Goal: Use online tool/utility: Use online tool/utility

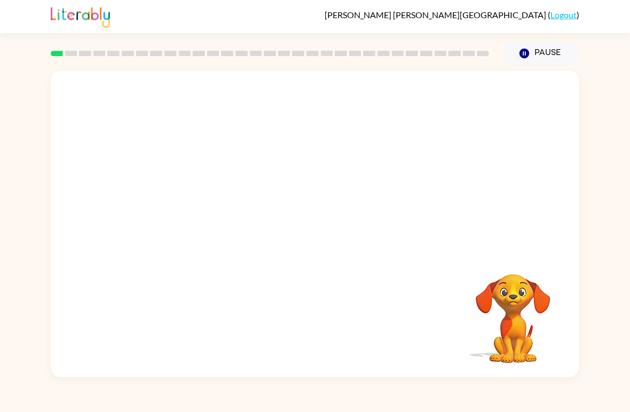
click at [535, 249] on div at bounding box center [315, 161] width 529 height 181
click at [504, 339] on video "Your browser must support playing .mp4 files to use Literably. Please try using…" at bounding box center [513, 310] width 107 height 107
click at [523, 339] on video "Your browser must support playing .mp4 files to use Literably. Please try using…" at bounding box center [513, 310] width 107 height 107
click at [326, 235] on div at bounding box center [315, 229] width 68 height 39
click at [329, 239] on div at bounding box center [315, 229] width 68 height 39
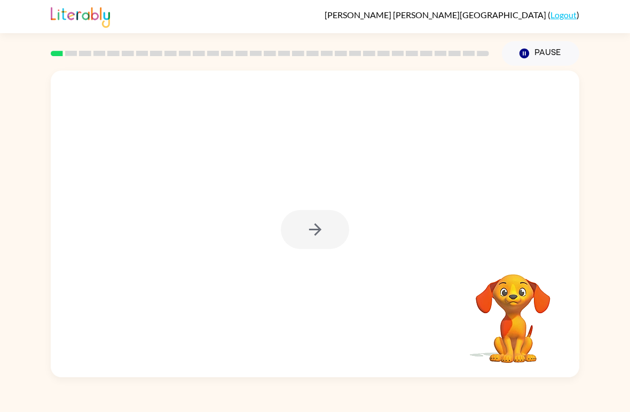
click at [326, 237] on button "button" at bounding box center [315, 229] width 68 height 39
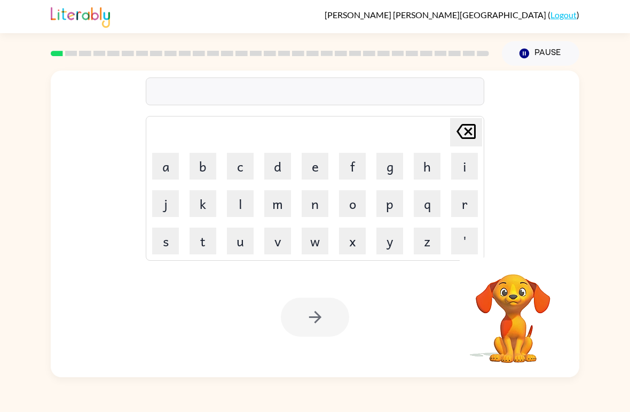
click at [171, 240] on button "s" at bounding box center [165, 241] width 27 height 27
click at [436, 172] on button "h" at bounding box center [427, 166] width 27 height 27
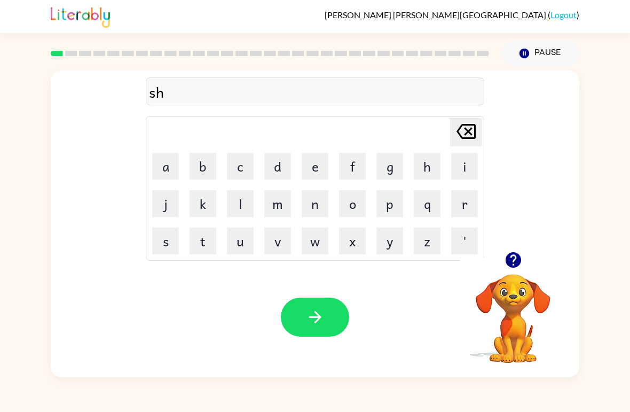
click at [239, 239] on button "u" at bounding box center [240, 241] width 27 height 27
click at [506, 290] on video "Your browser must support playing .mp4 files to use Literably. Please try using…" at bounding box center [513, 310] width 107 height 107
click at [515, 262] on icon "button" at bounding box center [512, 259] width 15 height 15
click at [167, 241] on button "s" at bounding box center [165, 241] width 27 height 27
click at [434, 166] on button "h" at bounding box center [427, 166] width 27 height 27
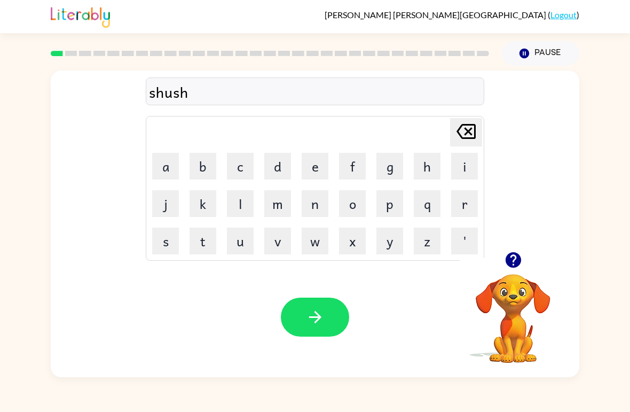
click at [341, 316] on button "button" at bounding box center [315, 317] width 68 height 39
click at [170, 160] on button "a" at bounding box center [165, 166] width 27 height 27
click at [403, 201] on button "p" at bounding box center [390, 203] width 27 height 27
click at [308, 170] on button "e" at bounding box center [315, 166] width 27 height 27
click at [464, 201] on button "r" at bounding box center [464, 203] width 27 height 27
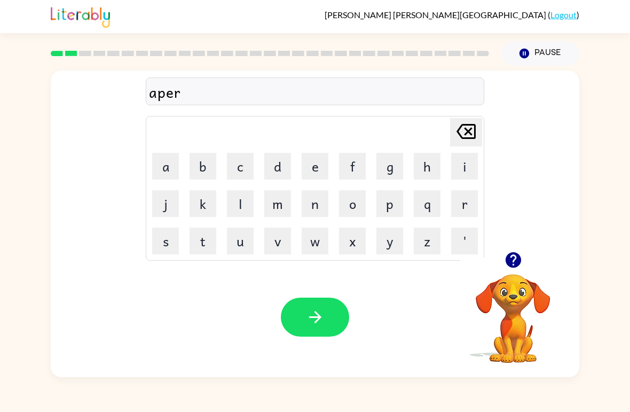
click at [176, 169] on button "a" at bounding box center [165, 166] width 27 height 27
click at [322, 205] on button "n" at bounding box center [315, 203] width 27 height 27
click at [167, 244] on button "s" at bounding box center [165, 241] width 27 height 27
click at [317, 164] on button "e" at bounding box center [315, 166] width 27 height 27
click at [163, 243] on button "s" at bounding box center [165, 241] width 27 height 27
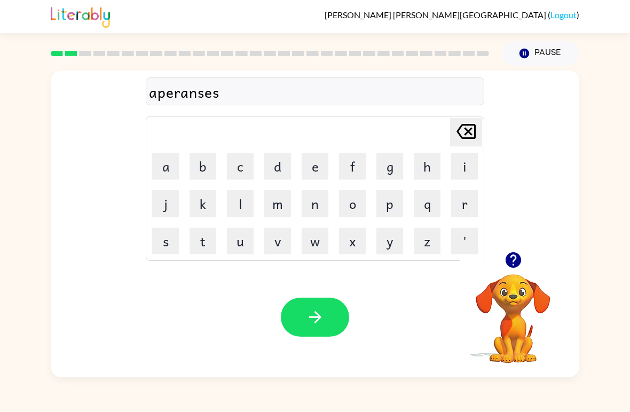
click at [319, 317] on icon "button" at bounding box center [315, 317] width 12 height 12
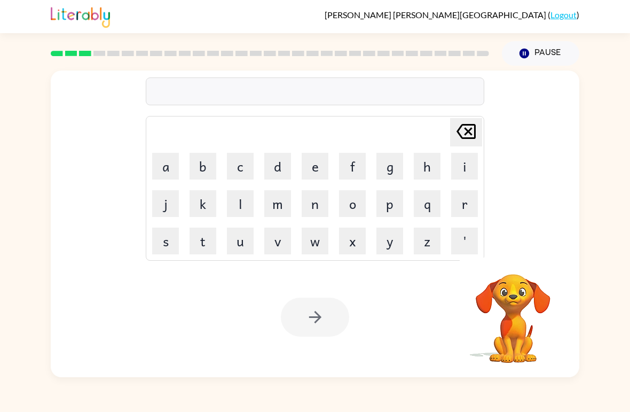
click at [465, 198] on button "r" at bounding box center [464, 203] width 27 height 27
click at [312, 168] on button "e" at bounding box center [315, 166] width 27 height 27
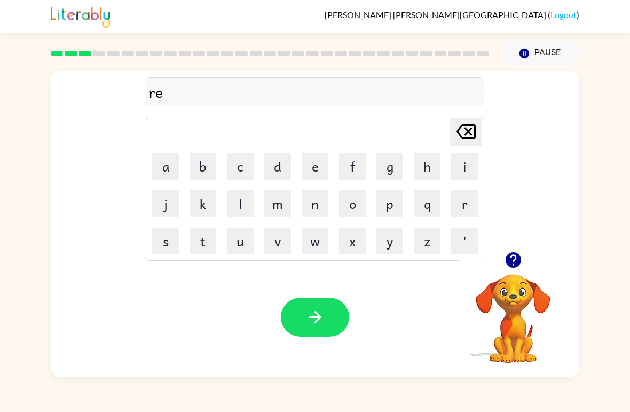
click at [165, 164] on button "a" at bounding box center [165, 166] width 27 height 27
click at [242, 203] on button "l" at bounding box center [240, 203] width 27 height 27
click at [465, 167] on button "i" at bounding box center [464, 166] width 27 height 27
click at [199, 243] on button "t" at bounding box center [203, 241] width 27 height 27
click at [402, 245] on button "y" at bounding box center [390, 241] width 27 height 27
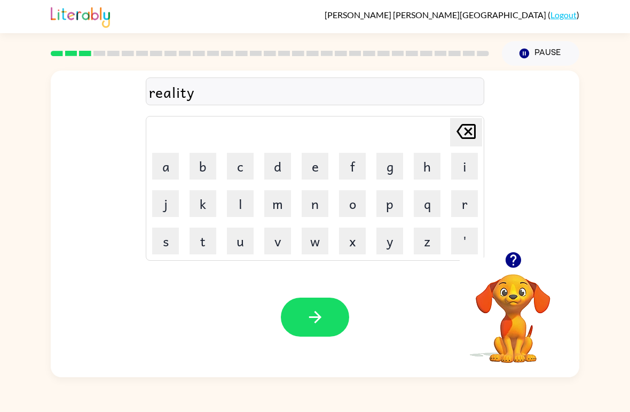
click at [323, 318] on icon "button" at bounding box center [315, 317] width 19 height 19
click at [525, 262] on button "button" at bounding box center [513, 259] width 27 height 27
click at [472, 165] on button "i" at bounding box center [464, 166] width 27 height 27
click at [480, 134] on button "[PERSON_NAME] last character input" at bounding box center [466, 132] width 32 height 28
click at [466, 162] on button "i" at bounding box center [464, 166] width 27 height 27
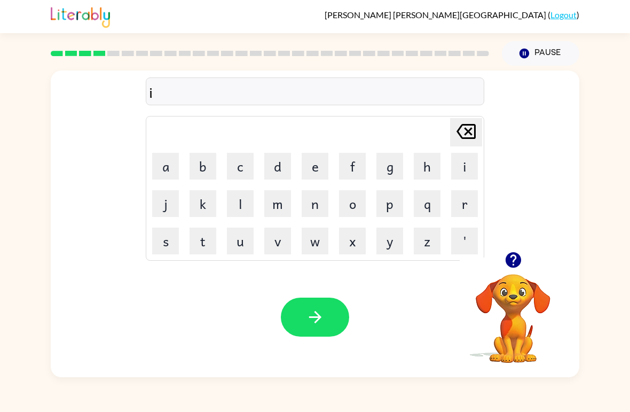
click at [238, 209] on button "l" at bounding box center [240, 203] width 27 height 27
click at [327, 167] on button "e" at bounding box center [315, 166] width 27 height 27
click at [275, 205] on button "m" at bounding box center [277, 203] width 27 height 27
click at [462, 165] on button "i" at bounding box center [464, 166] width 27 height 27
click at [324, 196] on button "n" at bounding box center [315, 203] width 27 height 27
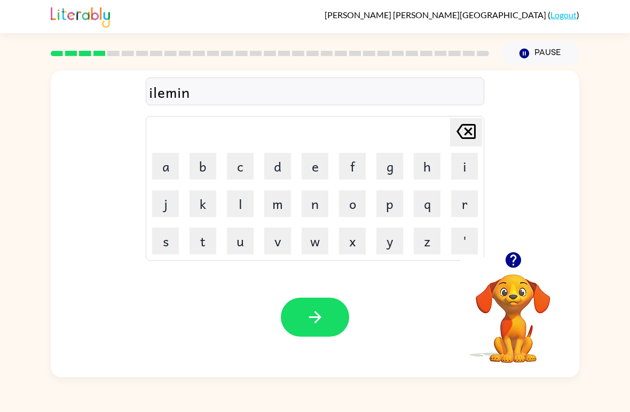
click at [160, 165] on button "a" at bounding box center [165, 166] width 27 height 27
click at [282, 166] on button "d" at bounding box center [277, 166] width 27 height 27
click at [302, 168] on button "e" at bounding box center [315, 166] width 27 height 27
click at [323, 315] on icon "button" at bounding box center [315, 317] width 19 height 19
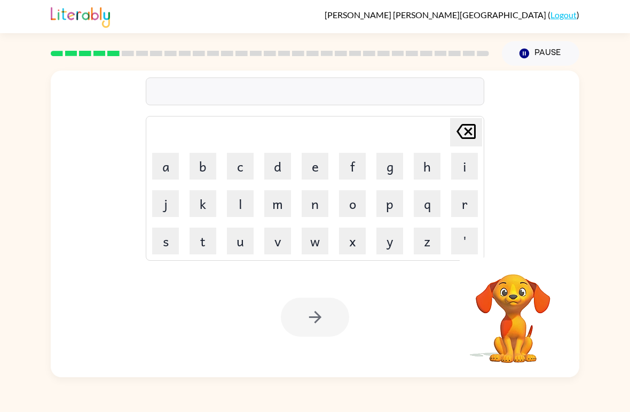
click at [272, 162] on button "d" at bounding box center [277, 166] width 27 height 27
click at [237, 241] on button "u" at bounding box center [240, 241] width 27 height 27
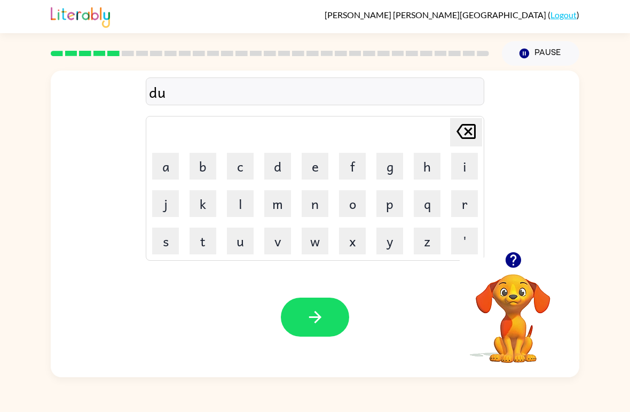
click at [509, 266] on icon "button" at bounding box center [512, 259] width 15 height 15
click at [395, 197] on button "p" at bounding box center [390, 203] width 27 height 27
click at [243, 205] on button "l" at bounding box center [240, 203] width 27 height 27
click at [309, 158] on button "e" at bounding box center [315, 166] width 27 height 27
click at [241, 168] on button "c" at bounding box center [240, 166] width 27 height 27
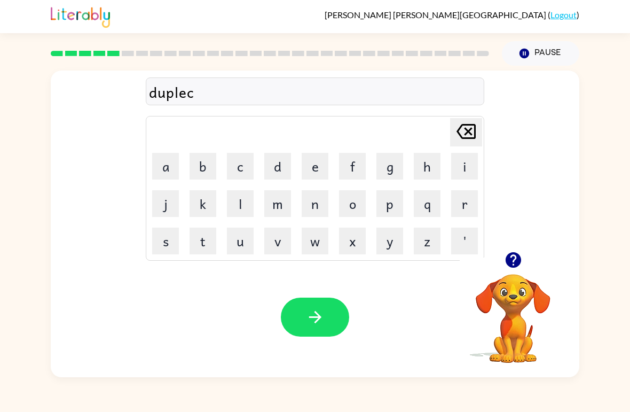
click at [167, 162] on button "a" at bounding box center [165, 166] width 27 height 27
click at [505, 264] on icon "button" at bounding box center [513, 260] width 19 height 19
click at [203, 246] on button "t" at bounding box center [203, 241] width 27 height 27
click at [318, 164] on button "e" at bounding box center [315, 166] width 27 height 27
click at [341, 328] on button "button" at bounding box center [315, 317] width 68 height 39
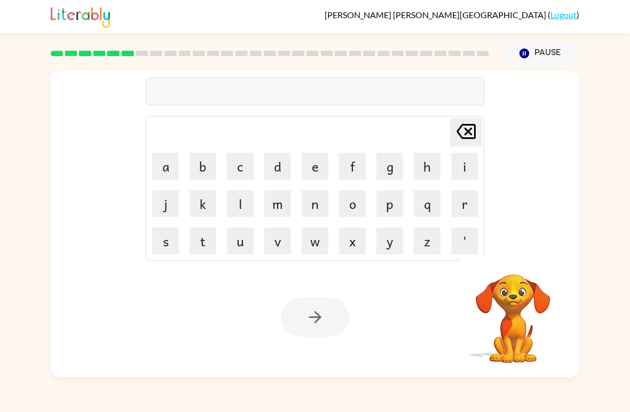
click at [280, 243] on button "v" at bounding box center [277, 241] width 27 height 27
click at [167, 170] on button "a" at bounding box center [165, 166] width 27 height 27
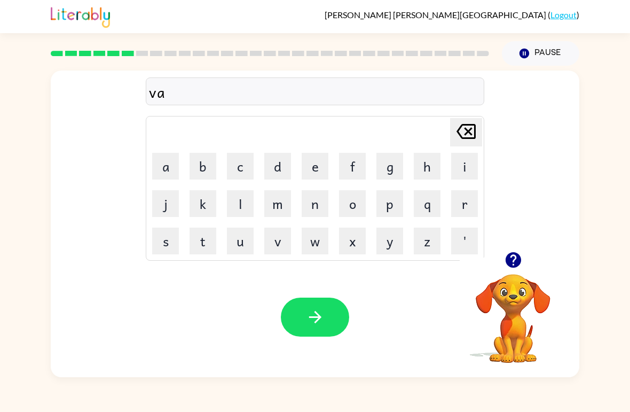
click at [245, 169] on button "c" at bounding box center [240, 166] width 27 height 27
click at [166, 171] on button "a" at bounding box center [165, 166] width 27 height 27
click at [204, 242] on button "t" at bounding box center [203, 241] width 27 height 27
click at [455, 171] on button "i" at bounding box center [464, 166] width 27 height 27
click at [358, 205] on button "o" at bounding box center [352, 203] width 27 height 27
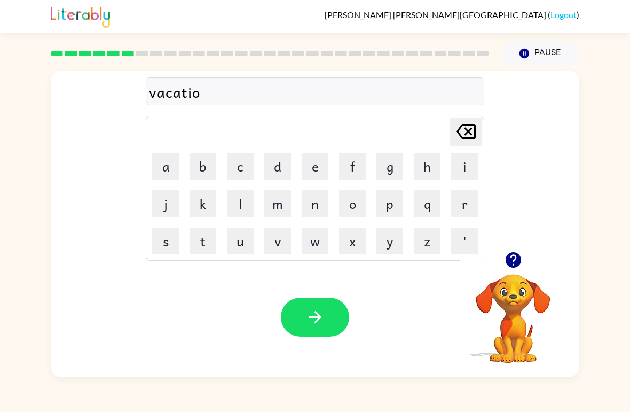
click at [316, 202] on button "n" at bounding box center [315, 203] width 27 height 27
click at [339, 321] on button "button" at bounding box center [315, 317] width 68 height 39
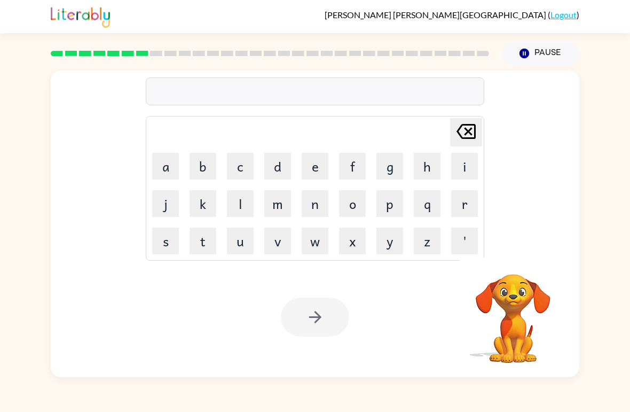
click at [396, 199] on button "p" at bounding box center [390, 203] width 27 height 27
click at [231, 241] on button "u" at bounding box center [240, 241] width 27 height 27
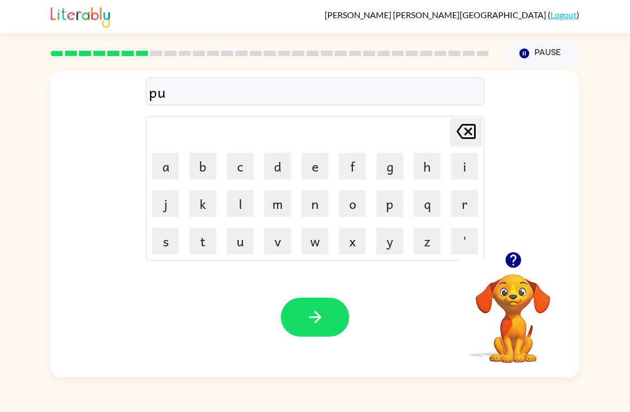
click at [271, 169] on button "d" at bounding box center [277, 166] width 27 height 27
click at [241, 205] on button "l" at bounding box center [240, 203] width 27 height 27
click at [312, 169] on button "e" at bounding box center [315, 166] width 27 height 27
click at [316, 321] on icon "button" at bounding box center [315, 317] width 19 height 19
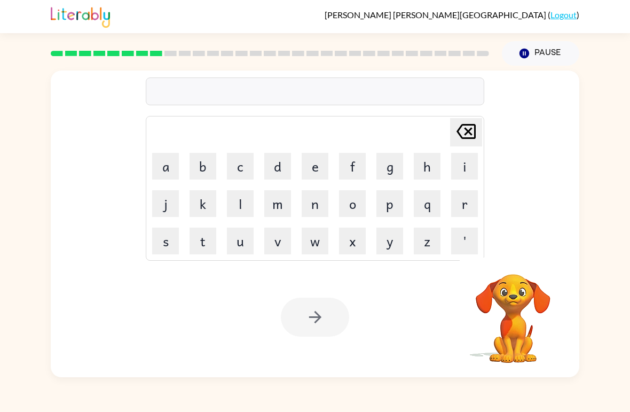
click at [396, 206] on button "p" at bounding box center [390, 203] width 27 height 27
click at [471, 206] on button "r" at bounding box center [464, 203] width 27 height 27
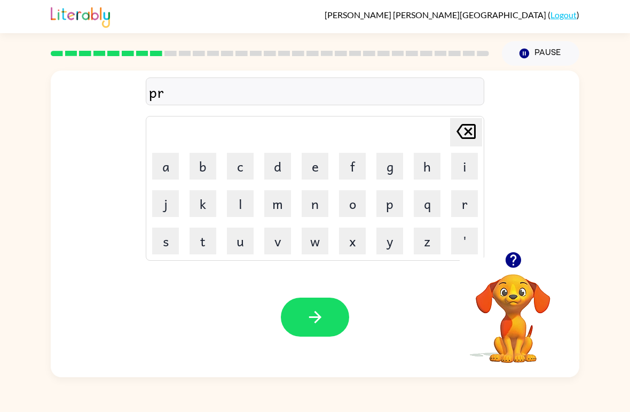
click at [278, 165] on button "d" at bounding box center [277, 166] width 27 height 27
click at [461, 164] on button "i" at bounding box center [464, 166] width 27 height 27
click at [240, 168] on button "c" at bounding box center [240, 166] width 27 height 27
click at [160, 171] on button "a" at bounding box center [165, 166] width 27 height 27
click at [241, 205] on button "l" at bounding box center [240, 203] width 27 height 27
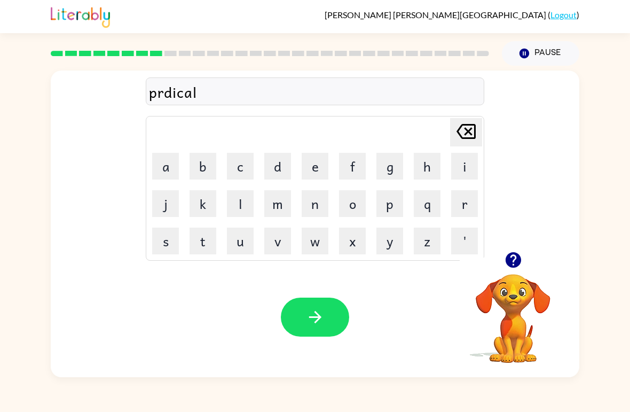
click at [325, 299] on button "button" at bounding box center [315, 317] width 68 height 39
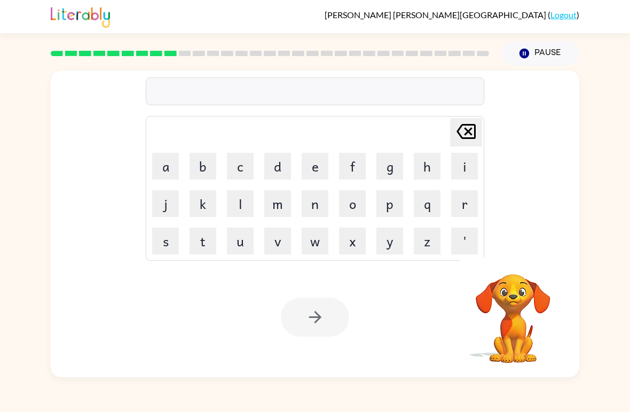
click at [317, 142] on td "[PERSON_NAME] last character input" at bounding box center [314, 132] width 335 height 29
click at [510, 286] on video "Your browser must support playing .mp4 files to use Literably. Please try using…" at bounding box center [513, 310] width 107 height 107
click at [252, 168] on button "c" at bounding box center [240, 166] width 27 height 27
click at [516, 262] on icon "button" at bounding box center [512, 259] width 15 height 15
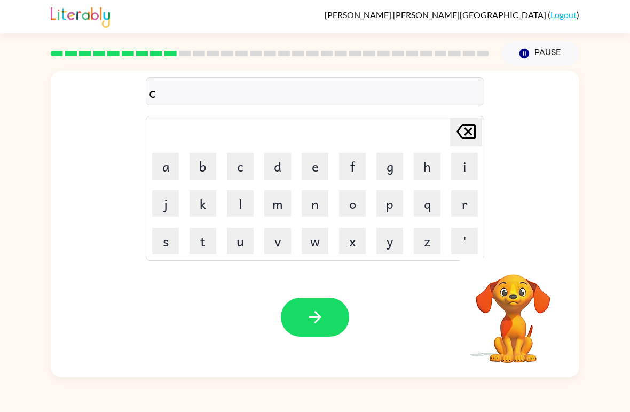
click at [464, 144] on icon "[PERSON_NAME] last character input" at bounding box center [467, 132] width 26 height 26
click at [466, 202] on button "r" at bounding box center [464, 203] width 27 height 27
click at [317, 162] on button "e" at bounding box center [315, 166] width 27 height 27
click at [162, 169] on button "a" at bounding box center [165, 166] width 27 height 27
click at [234, 177] on button "c" at bounding box center [240, 166] width 27 height 27
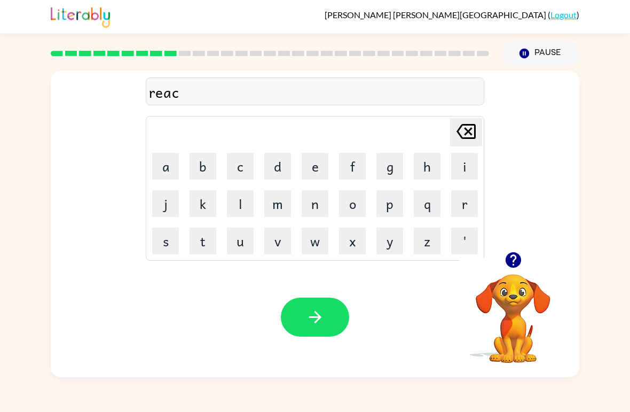
click at [171, 175] on button "a" at bounding box center [165, 166] width 27 height 27
click at [399, 206] on button "p" at bounding box center [390, 203] width 27 height 27
click at [516, 267] on icon "button" at bounding box center [512, 259] width 15 height 15
click at [236, 163] on button "c" at bounding box center [240, 166] width 27 height 27
click at [430, 165] on button "h" at bounding box center [427, 166] width 27 height 27
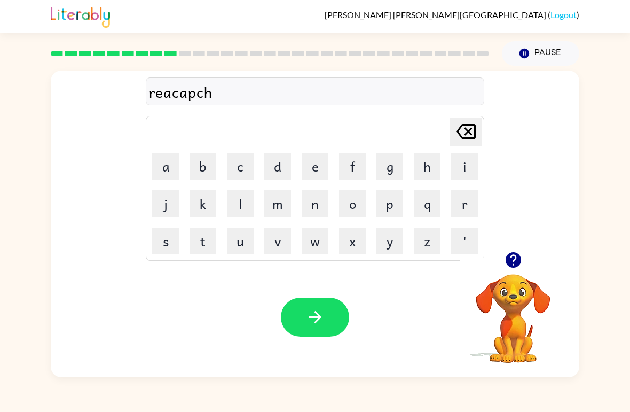
click at [314, 175] on button "e" at bounding box center [315, 166] width 27 height 27
click at [466, 199] on button "r" at bounding box center [464, 203] width 27 height 27
click at [309, 316] on icon "button" at bounding box center [315, 317] width 19 height 19
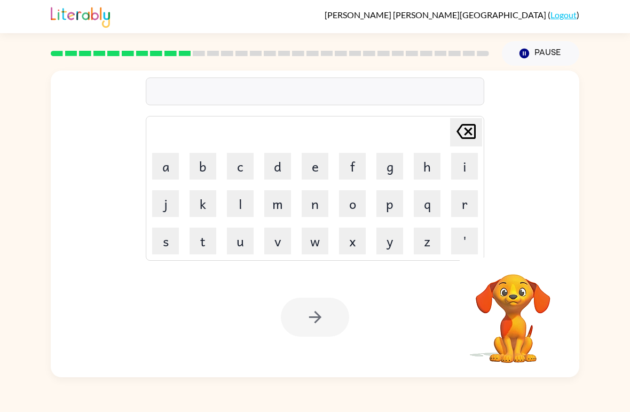
click at [526, 278] on video "Your browser must support playing .mp4 files to use Literably. Please try using…" at bounding box center [513, 310] width 107 height 107
click at [399, 202] on button "p" at bounding box center [390, 203] width 27 height 27
click at [463, 204] on button "r" at bounding box center [464, 203] width 27 height 27
click at [310, 169] on button "e" at bounding box center [315, 166] width 27 height 27
click at [162, 162] on button "a" at bounding box center [165, 166] width 27 height 27
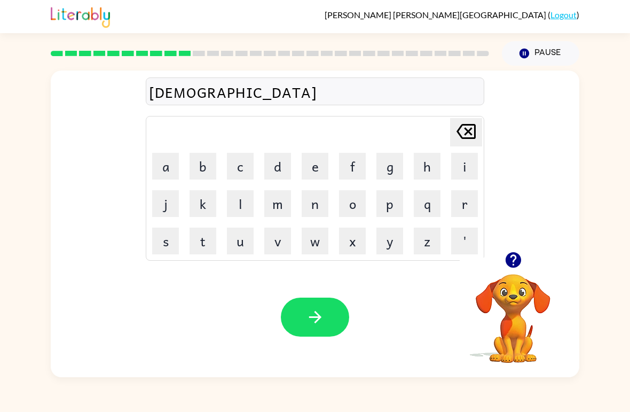
click at [167, 241] on button "s" at bounding box center [165, 241] width 27 height 27
click at [240, 167] on button "c" at bounding box center [240, 166] width 27 height 27
click at [436, 167] on button "h" at bounding box center [427, 166] width 27 height 27
click at [353, 204] on button "o" at bounding box center [352, 203] width 27 height 27
click at [352, 204] on button "o" at bounding box center [352, 203] width 27 height 27
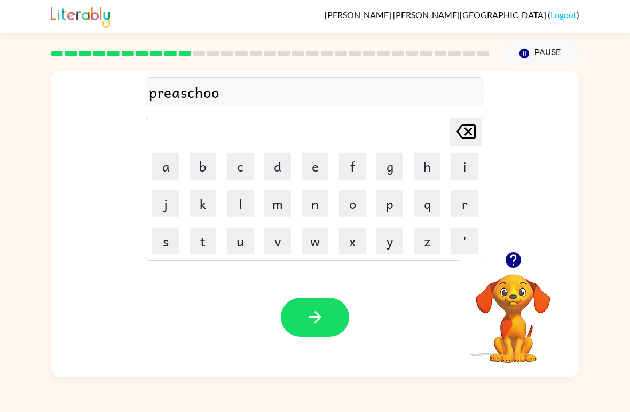
click at [240, 210] on button "l" at bounding box center [240, 203] width 27 height 27
click at [329, 318] on button "button" at bounding box center [315, 317] width 68 height 39
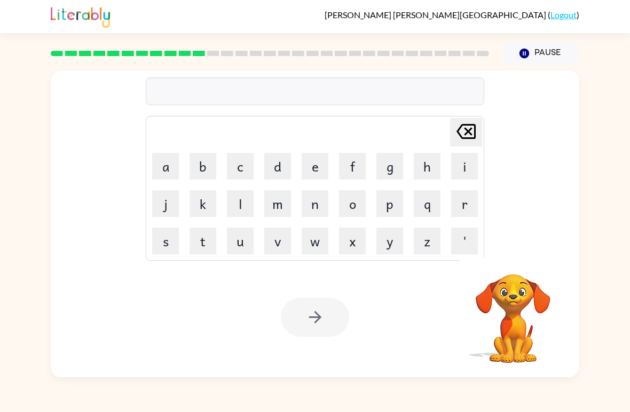
click at [247, 165] on button "c" at bounding box center [240, 166] width 27 height 27
click at [462, 202] on button "r" at bounding box center [464, 203] width 27 height 27
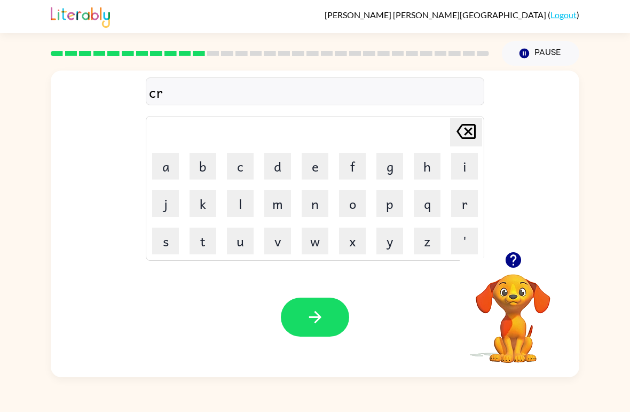
click at [165, 171] on button "a" at bounding box center [165, 166] width 27 height 27
click at [280, 243] on button "v" at bounding box center [277, 241] width 27 height 27
click at [313, 179] on button "e" at bounding box center [315, 166] width 27 height 27
click at [326, 321] on button "button" at bounding box center [315, 317] width 68 height 39
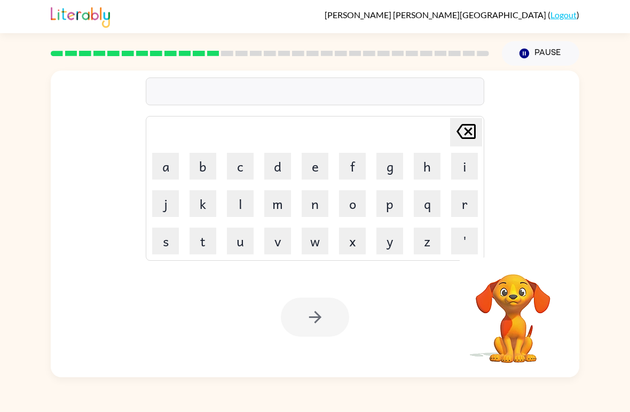
click at [280, 163] on button "d" at bounding box center [277, 166] width 27 height 27
click at [464, 171] on button "i" at bounding box center [464, 166] width 27 height 27
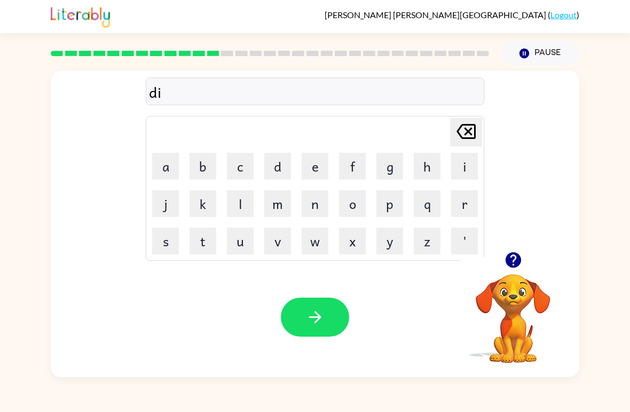
click at [234, 167] on button "c" at bounding box center [240, 166] width 27 height 27
click at [199, 248] on button "t" at bounding box center [203, 241] width 27 height 27
click at [164, 163] on button "a" at bounding box center [165, 166] width 27 height 27
click at [289, 165] on button "d" at bounding box center [277, 166] width 27 height 27
click at [313, 162] on button "e" at bounding box center [315, 166] width 27 height 27
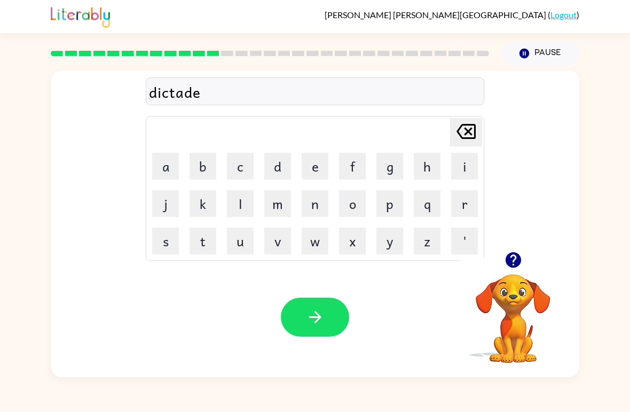
click at [329, 315] on button "button" at bounding box center [315, 317] width 68 height 39
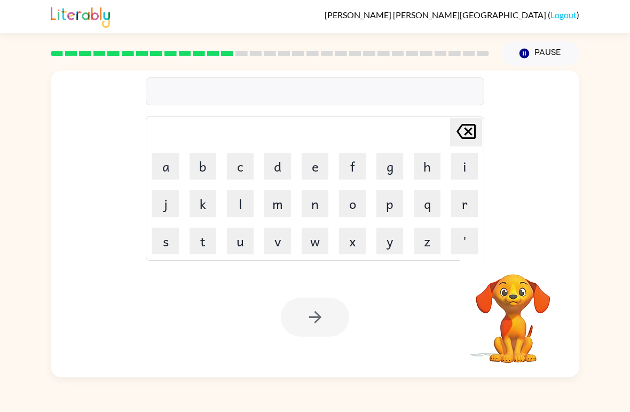
click at [401, 206] on button "p" at bounding box center [390, 203] width 27 height 27
click at [170, 170] on button "a" at bounding box center [165, 166] width 27 height 27
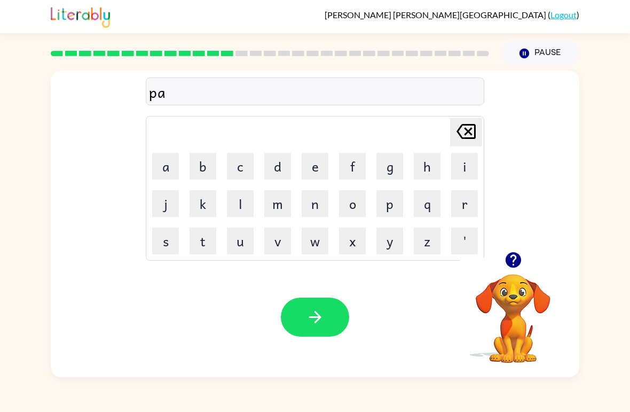
click at [283, 205] on button "m" at bounding box center [277, 203] width 27 height 27
click at [324, 167] on button "e" at bounding box center [315, 166] width 27 height 27
click at [319, 201] on button "n" at bounding box center [315, 203] width 27 height 27
click at [197, 241] on button "t" at bounding box center [203, 241] width 27 height 27
click at [328, 311] on button "button" at bounding box center [315, 317] width 68 height 39
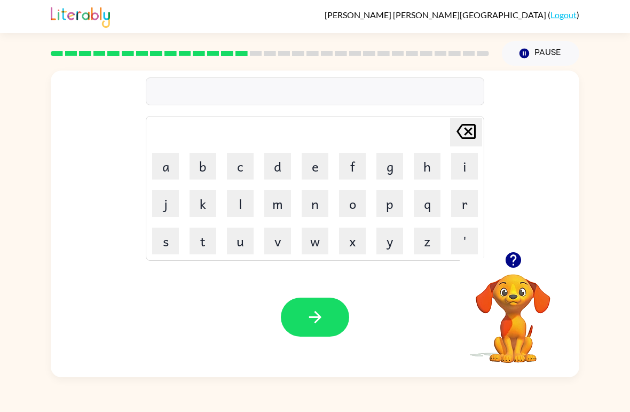
click at [284, 201] on button "m" at bounding box center [277, 203] width 27 height 27
click at [165, 166] on button "a" at bounding box center [165, 166] width 27 height 27
click at [512, 261] on icon "button" at bounding box center [512, 259] width 15 height 15
click at [382, 171] on button "g" at bounding box center [390, 166] width 27 height 27
click at [470, 134] on icon at bounding box center [466, 131] width 19 height 15
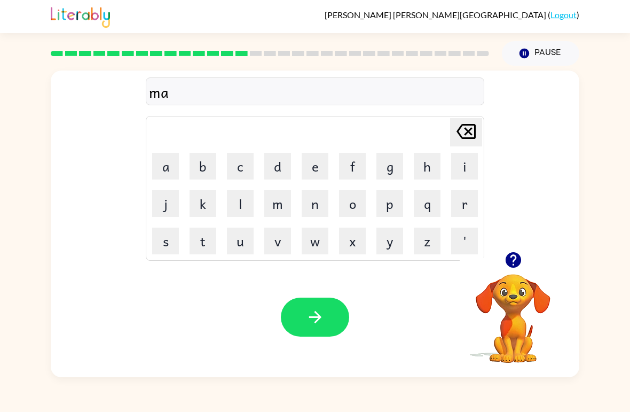
click at [165, 215] on button "j" at bounding box center [165, 203] width 27 height 27
click at [352, 208] on button "o" at bounding box center [352, 203] width 27 height 27
click at [468, 202] on button "r" at bounding box center [464, 203] width 27 height 27
click at [510, 269] on icon "button" at bounding box center [513, 260] width 19 height 19
click at [320, 327] on button "button" at bounding box center [315, 317] width 68 height 39
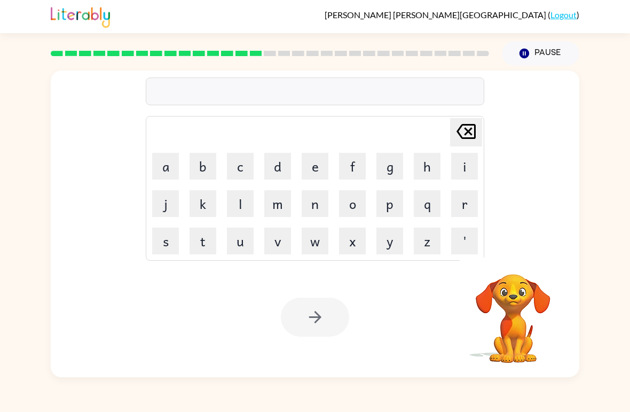
click at [174, 239] on button "s" at bounding box center [165, 241] width 27 height 27
click at [394, 201] on button "p" at bounding box center [390, 203] width 27 height 27
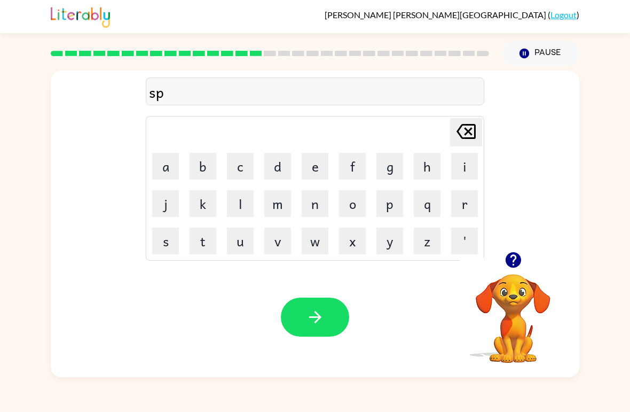
click at [164, 171] on button "a" at bounding box center [165, 166] width 27 height 27
click at [460, 203] on button "r" at bounding box center [464, 203] width 27 height 27
click at [521, 264] on icon "button" at bounding box center [513, 260] width 19 height 19
click at [232, 174] on button "c" at bounding box center [240, 166] width 27 height 27
click at [198, 203] on button "k" at bounding box center [203, 203] width 27 height 27
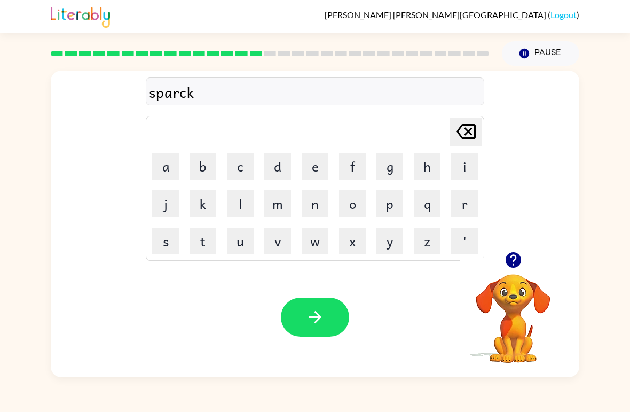
click at [306, 307] on button "button" at bounding box center [315, 317] width 68 height 39
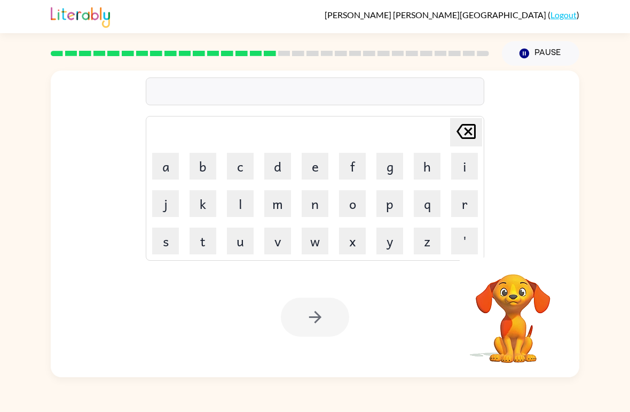
click at [527, 260] on video "Your browser must support playing .mp4 files to use Literably. Please try using…" at bounding box center [513, 310] width 107 height 107
click at [398, 204] on button "p" at bounding box center [390, 203] width 27 height 27
click at [168, 166] on button "a" at bounding box center [165, 166] width 27 height 27
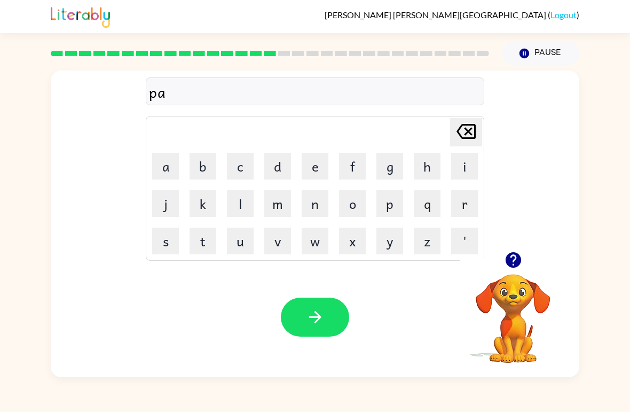
click at [237, 196] on button "l" at bounding box center [240, 203] width 27 height 27
click at [507, 263] on icon "button" at bounding box center [512, 259] width 15 height 15
click at [519, 280] on video "Your browser must support playing .mp4 files to use Literably. Please try using…" at bounding box center [513, 310] width 107 height 107
click at [313, 334] on button "button" at bounding box center [315, 317] width 68 height 39
click at [514, 291] on video "Your browser must support playing .mp4 files to use Literably. Please try using…" at bounding box center [513, 310] width 107 height 107
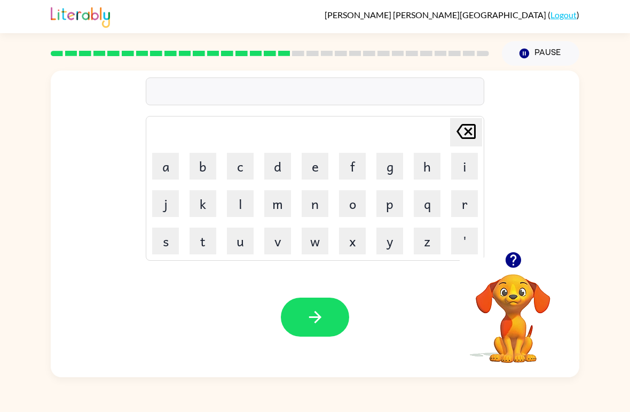
click at [511, 253] on icon "button" at bounding box center [513, 260] width 19 height 19
click at [170, 243] on button "s" at bounding box center [165, 241] width 27 height 27
click at [395, 206] on button "p" at bounding box center [390, 203] width 27 height 27
click at [310, 168] on button "e" at bounding box center [315, 166] width 27 height 27
click at [162, 166] on button "a" at bounding box center [165, 166] width 27 height 27
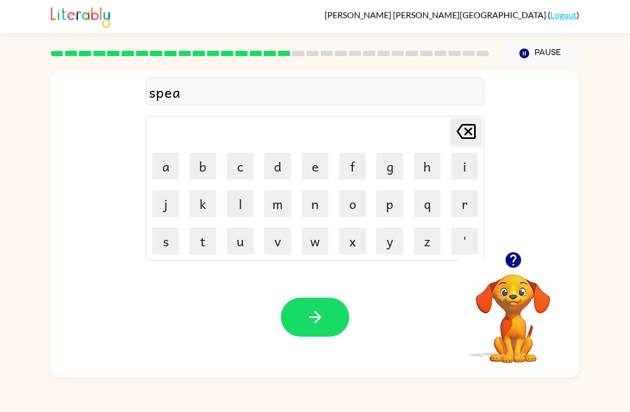
click at [324, 205] on button "n" at bounding box center [315, 203] width 27 height 27
click at [466, 171] on button "i" at bounding box center [464, 166] width 27 height 27
click at [316, 205] on button "n" at bounding box center [315, 203] width 27 height 27
click at [392, 169] on button "g" at bounding box center [390, 166] width 27 height 27
click at [326, 319] on button "button" at bounding box center [315, 317] width 68 height 39
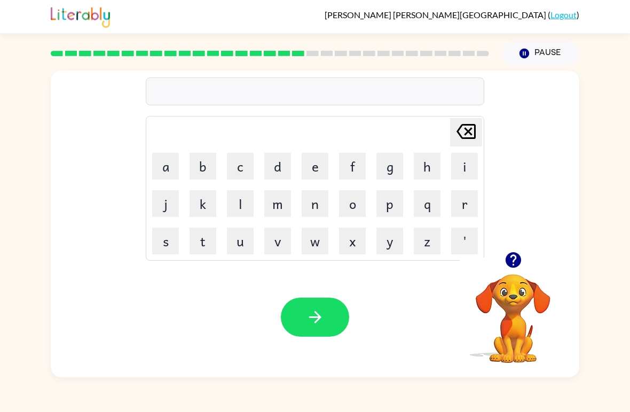
click at [400, 166] on button "g" at bounding box center [390, 166] width 27 height 27
click at [470, 201] on button "r" at bounding box center [464, 203] width 27 height 27
click at [237, 249] on button "u" at bounding box center [240, 241] width 27 height 27
click at [281, 212] on button "m" at bounding box center [277, 203] width 27 height 27
click at [402, 199] on button "p" at bounding box center [390, 203] width 27 height 27
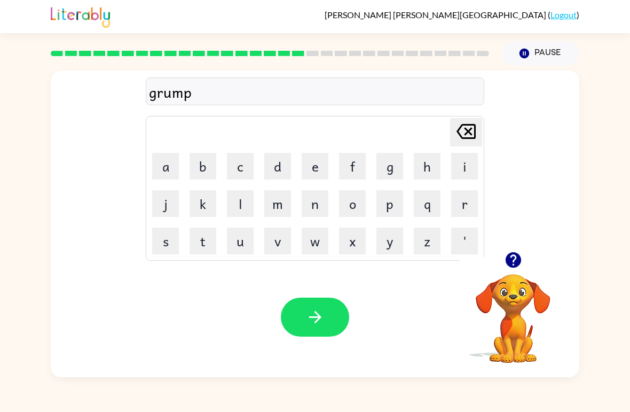
click at [451, 173] on button "i" at bounding box center [464, 166] width 27 height 27
click at [310, 178] on button "e" at bounding box center [315, 166] width 27 height 27
click at [173, 245] on button "s" at bounding box center [165, 241] width 27 height 27
click at [201, 239] on button "t" at bounding box center [203, 241] width 27 height 27
click at [313, 329] on button "button" at bounding box center [315, 317] width 68 height 39
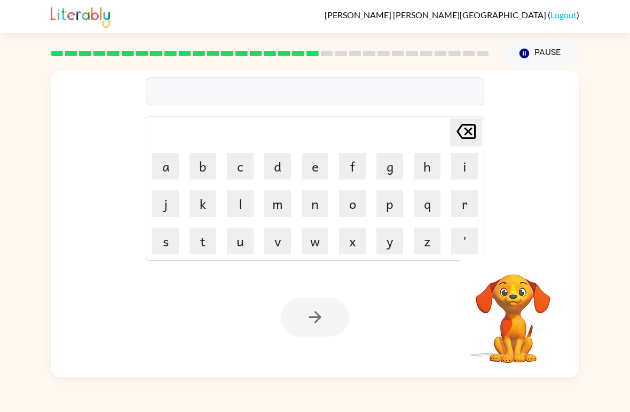
click at [471, 162] on button "i" at bounding box center [464, 166] width 27 height 27
click at [310, 209] on button "n" at bounding box center [315, 203] width 27 height 27
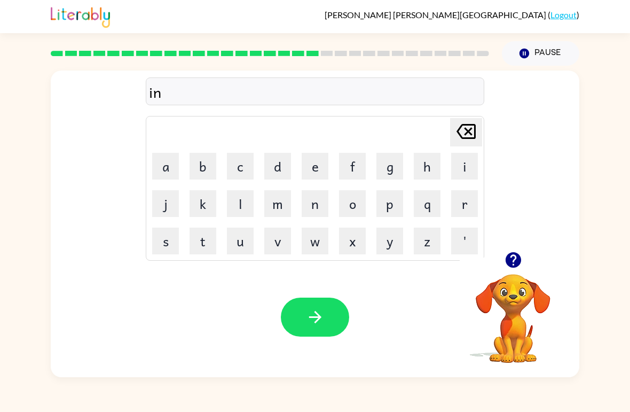
click at [244, 169] on button "c" at bounding box center [240, 166] width 27 height 27
click at [456, 206] on button "r" at bounding box center [464, 203] width 27 height 27
click at [168, 169] on button "a" at bounding box center [165, 166] width 27 height 27
click at [287, 170] on button "d" at bounding box center [277, 166] width 27 height 27
click at [467, 168] on button "i" at bounding box center [464, 166] width 27 height 27
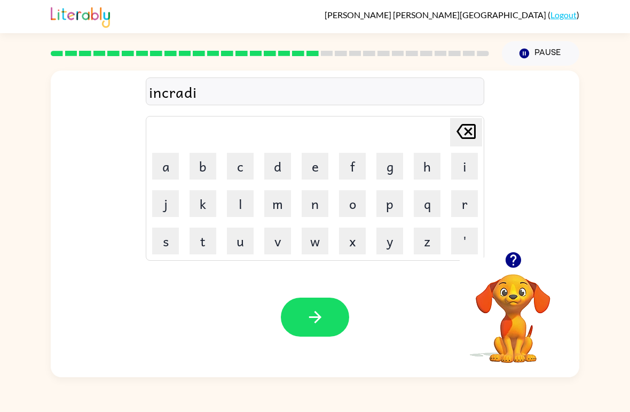
click at [213, 169] on button "b" at bounding box center [203, 166] width 27 height 27
click at [233, 210] on button "l" at bounding box center [240, 203] width 27 height 27
click at [317, 169] on button "e" at bounding box center [315, 166] width 27 height 27
click at [331, 319] on button "button" at bounding box center [315, 317] width 68 height 39
click at [467, 169] on button "i" at bounding box center [464, 166] width 27 height 27
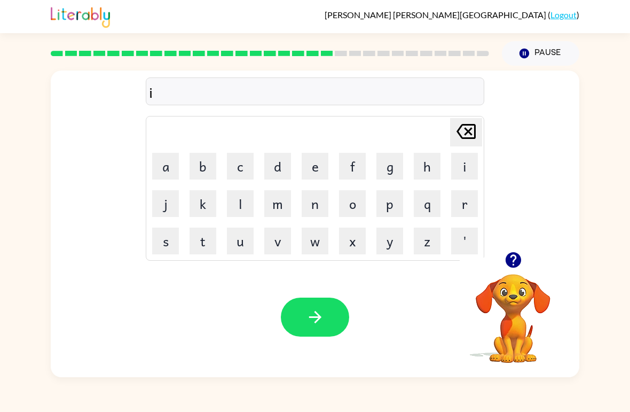
click at [169, 238] on button "s" at bounding box center [165, 241] width 27 height 27
click at [315, 170] on button "e" at bounding box center [315, 166] width 27 height 27
click at [320, 210] on button "n" at bounding box center [315, 203] width 27 height 27
click at [281, 165] on button "d" at bounding box center [277, 166] width 27 height 27
click at [471, 135] on icon at bounding box center [466, 131] width 19 height 15
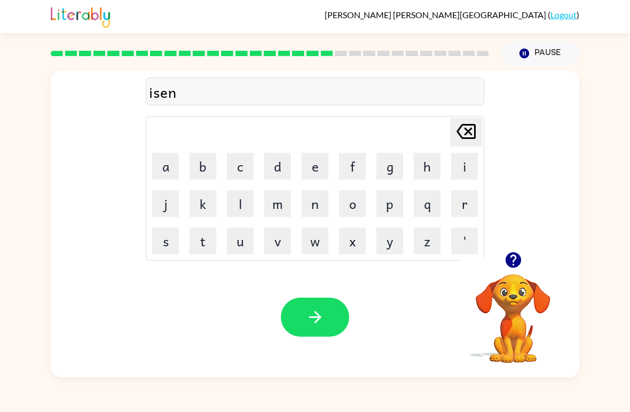
click at [471, 135] on icon at bounding box center [466, 131] width 19 height 15
click at [466, 134] on icon at bounding box center [466, 131] width 19 height 15
click at [465, 134] on icon "[PERSON_NAME] last character input" at bounding box center [467, 132] width 26 height 26
click at [253, 209] on button "l" at bounding box center [240, 203] width 27 height 27
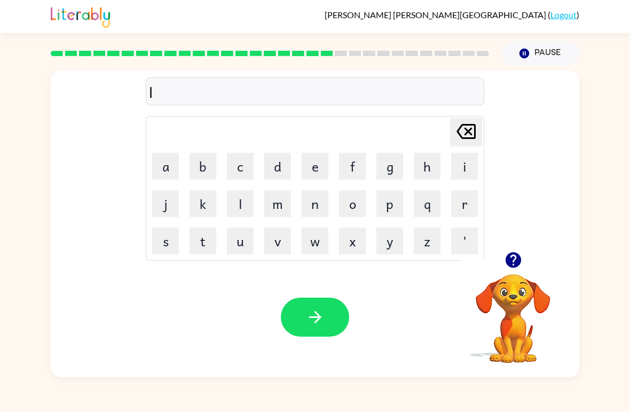
click at [310, 163] on button "e" at bounding box center [315, 166] width 27 height 27
click at [162, 178] on button "a" at bounding box center [165, 166] width 27 height 27
click at [160, 241] on button "s" at bounding box center [165, 241] width 27 height 27
click at [316, 166] on button "e" at bounding box center [315, 166] width 27 height 27
click at [322, 205] on button "n" at bounding box center [315, 203] width 27 height 27
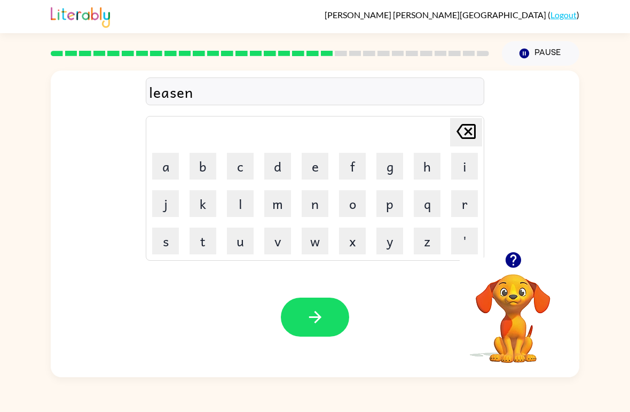
click at [468, 140] on icon "[PERSON_NAME] last character input" at bounding box center [467, 132] width 26 height 26
click at [467, 140] on icon "[PERSON_NAME] last character input" at bounding box center [467, 132] width 26 height 26
click at [465, 137] on icon "[PERSON_NAME] last character input" at bounding box center [467, 132] width 26 height 26
click at [465, 136] on icon "[PERSON_NAME] last character input" at bounding box center [467, 132] width 26 height 26
click at [464, 140] on icon "[PERSON_NAME] last character input" at bounding box center [467, 132] width 26 height 26
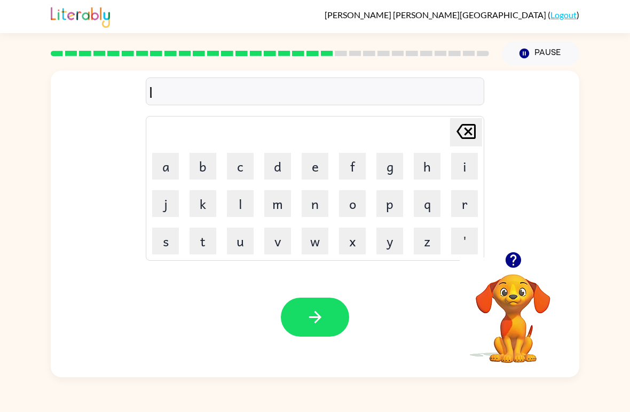
click at [463, 166] on button "i" at bounding box center [464, 166] width 27 height 27
click at [169, 239] on button "s" at bounding box center [165, 241] width 27 height 27
click at [324, 167] on button "e" at bounding box center [315, 166] width 27 height 27
click at [319, 208] on button "n" at bounding box center [315, 203] width 27 height 27
click at [318, 317] on icon "button" at bounding box center [315, 317] width 12 height 12
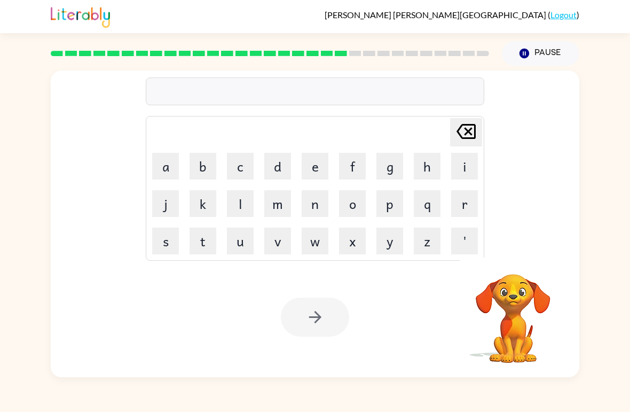
click at [321, 204] on button "n" at bounding box center [315, 203] width 27 height 27
click at [244, 240] on button "u" at bounding box center [240, 241] width 27 height 27
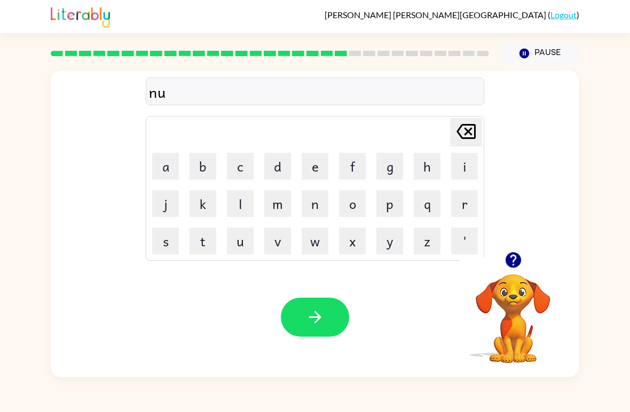
click at [280, 202] on button "m" at bounding box center [277, 203] width 27 height 27
click at [463, 166] on button "i" at bounding box center [464, 166] width 27 height 27
click at [318, 204] on button "n" at bounding box center [315, 203] width 27 height 27
click at [167, 167] on button "a" at bounding box center [165, 166] width 27 height 27
click at [275, 172] on button "d" at bounding box center [277, 166] width 27 height 27
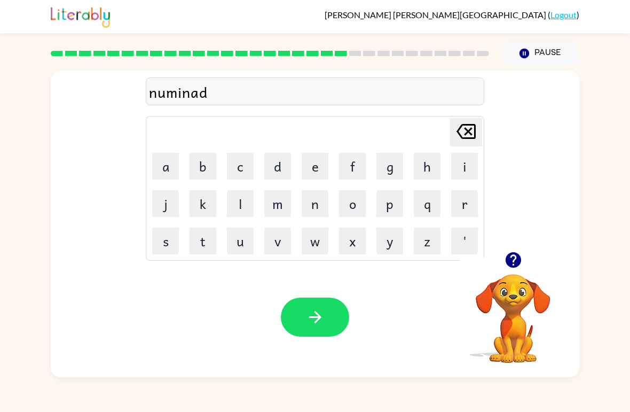
click at [306, 165] on button "e" at bounding box center [315, 166] width 27 height 27
click at [321, 315] on icon "button" at bounding box center [315, 317] width 19 height 19
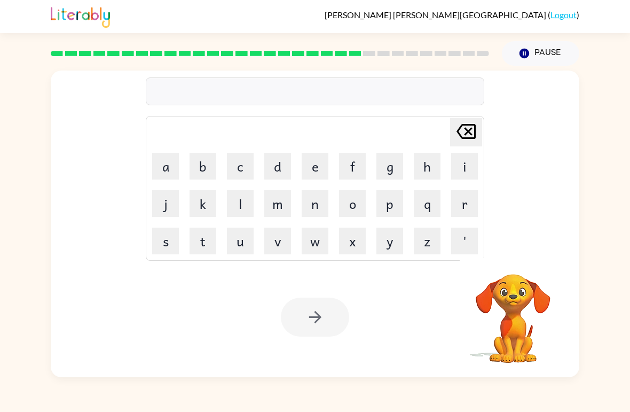
click at [168, 241] on button "s" at bounding box center [165, 241] width 27 height 27
click at [239, 245] on button "u" at bounding box center [240, 241] width 27 height 27
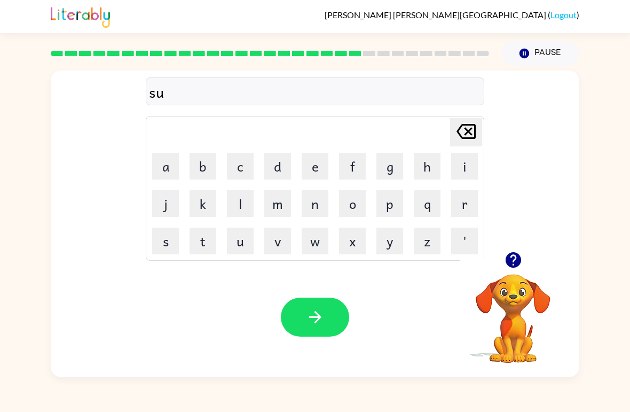
click at [169, 239] on button "s" at bounding box center [165, 241] width 27 height 27
click at [206, 249] on button "t" at bounding box center [203, 241] width 27 height 27
click at [315, 167] on button "e" at bounding box center [315, 166] width 27 height 27
click at [154, 166] on button "a" at bounding box center [165, 166] width 27 height 27
click at [309, 210] on button "n" at bounding box center [315, 203] width 27 height 27
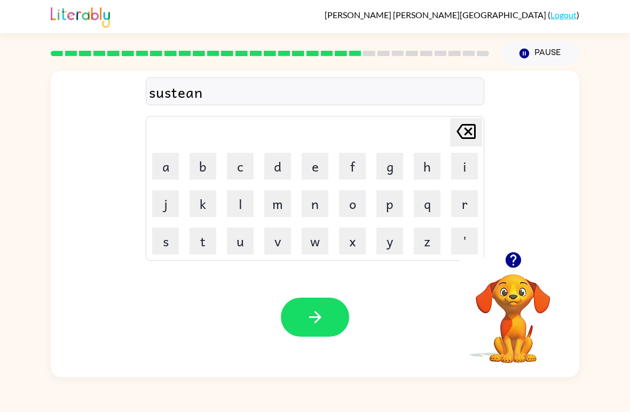
click at [307, 176] on button "e" at bounding box center [315, 166] width 27 height 27
click at [329, 310] on button "button" at bounding box center [315, 317] width 68 height 39
click at [518, 252] on icon "button" at bounding box center [513, 260] width 19 height 19
click at [325, 242] on button "w" at bounding box center [315, 241] width 27 height 27
click at [356, 204] on button "o" at bounding box center [352, 203] width 27 height 27
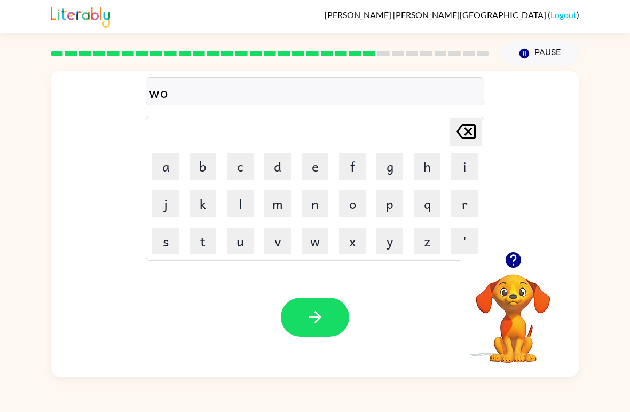
click at [467, 209] on button "r" at bounding box center [464, 203] width 27 height 27
click at [270, 163] on button "d" at bounding box center [277, 166] width 27 height 27
click at [463, 173] on button "i" at bounding box center [464, 166] width 27 height 27
click at [474, 130] on icon "[PERSON_NAME] last character input" at bounding box center [467, 132] width 26 height 26
click at [309, 167] on button "e" at bounding box center [315, 166] width 27 height 27
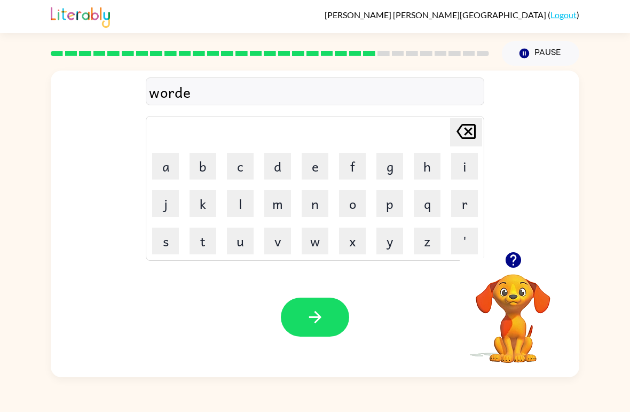
click at [298, 302] on button "button" at bounding box center [315, 317] width 68 height 39
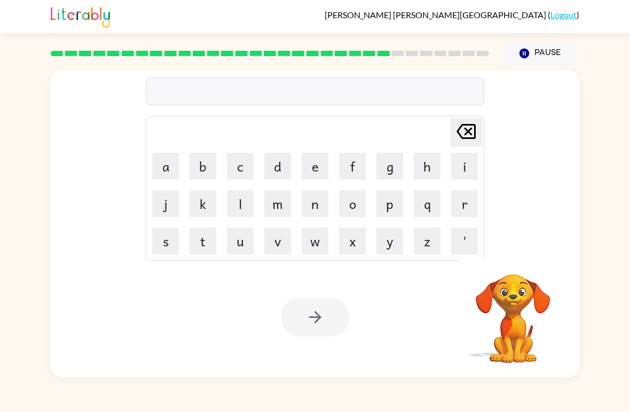
click at [464, 212] on button "r" at bounding box center [464, 203] width 27 height 27
click at [314, 171] on button "e" at bounding box center [315, 166] width 27 height 27
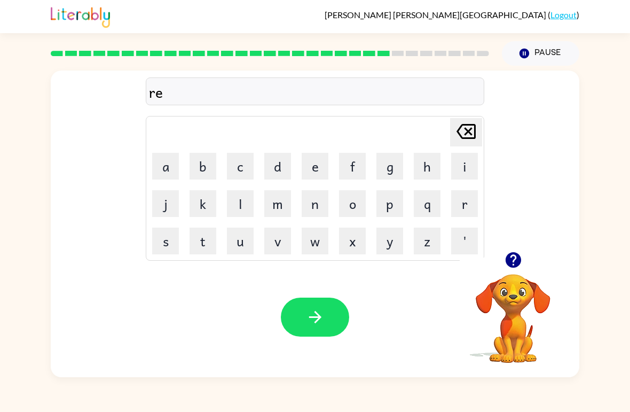
click at [158, 168] on button "a" at bounding box center [165, 166] width 27 height 27
click at [238, 205] on button "l" at bounding box center [240, 203] width 27 height 27
click at [327, 162] on button "e" at bounding box center [315, 166] width 27 height 27
click at [284, 173] on button "d" at bounding box center [277, 166] width 27 height 27
click at [308, 167] on button "e" at bounding box center [315, 166] width 27 height 27
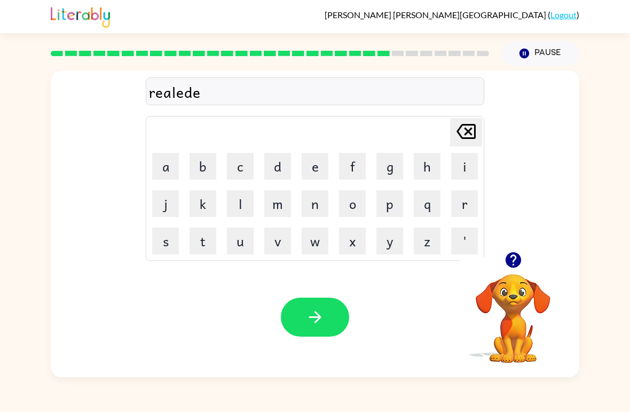
click at [269, 174] on button "d" at bounding box center [277, 166] width 27 height 27
click at [318, 332] on button "button" at bounding box center [315, 317] width 68 height 39
click at [203, 205] on button "k" at bounding box center [203, 203] width 27 height 27
click at [276, 166] on button "d" at bounding box center [277, 166] width 27 height 27
click at [307, 166] on button "e" at bounding box center [315, 166] width 27 height 27
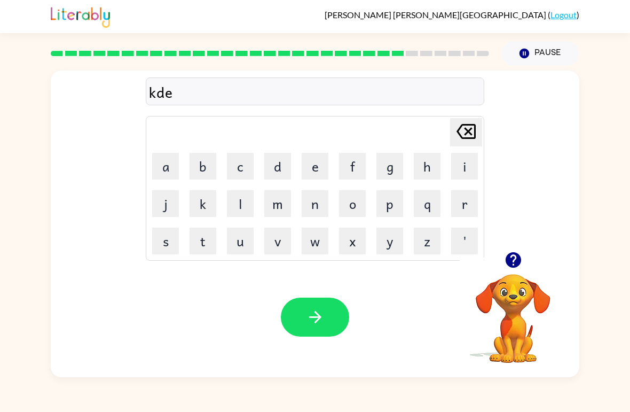
click at [317, 200] on button "n" at bounding box center [315, 203] width 27 height 27
click at [330, 322] on button "button" at bounding box center [315, 317] width 68 height 39
click at [166, 172] on button "a" at bounding box center [165, 166] width 27 height 27
click at [400, 202] on button "p" at bounding box center [390, 203] width 27 height 27
click at [173, 169] on button "a" at bounding box center [165, 166] width 27 height 27
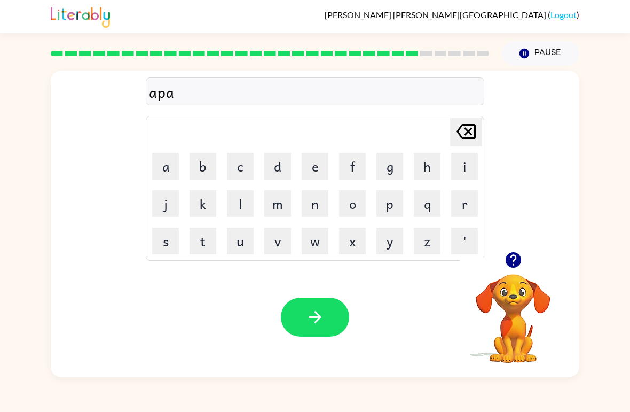
click at [470, 200] on button "r" at bounding box center [464, 203] width 27 height 27
click at [272, 197] on button "m" at bounding box center [277, 203] width 27 height 27
click at [313, 174] on button "e" at bounding box center [315, 166] width 27 height 27
click at [325, 202] on button "n" at bounding box center [315, 203] width 27 height 27
click at [201, 240] on button "t" at bounding box center [203, 241] width 27 height 27
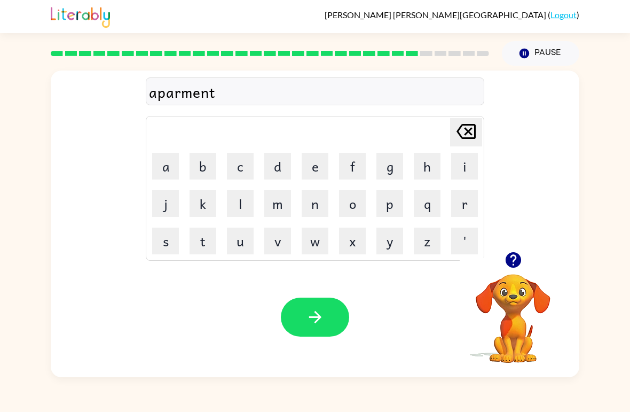
click at [325, 318] on button "button" at bounding box center [315, 317] width 68 height 39
click at [507, 278] on video "Your browser must support playing .mp4 files to use Literably. Please try using…" at bounding box center [513, 310] width 107 height 107
click at [512, 260] on icon "button" at bounding box center [512, 259] width 15 height 15
click at [530, 245] on div "[PERSON_NAME] last character input a b c d e f g h i j k l m n o p q r s t u v …" at bounding box center [315, 161] width 529 height 181
click at [520, 261] on icon "button" at bounding box center [512, 259] width 15 height 15
